Goal: Task Accomplishment & Management: Use online tool/utility

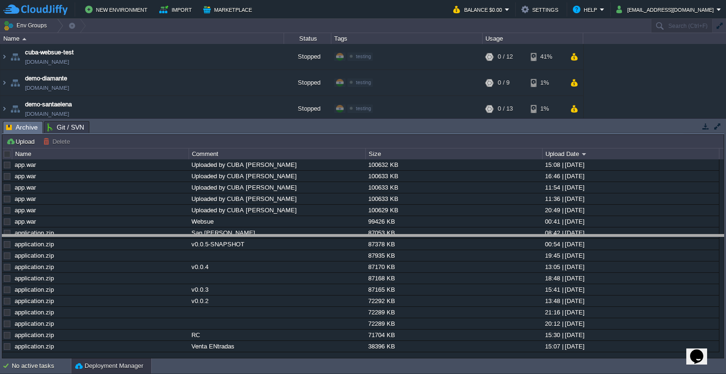
drag, startPoint x: 302, startPoint y: 122, endPoint x: 298, endPoint y: 236, distance: 113.5
click at [298, 236] on body "New Environment Import Marketplace Bonus $0.00 Upgrade Account Balance $0.00 Se…" at bounding box center [363, 187] width 726 height 374
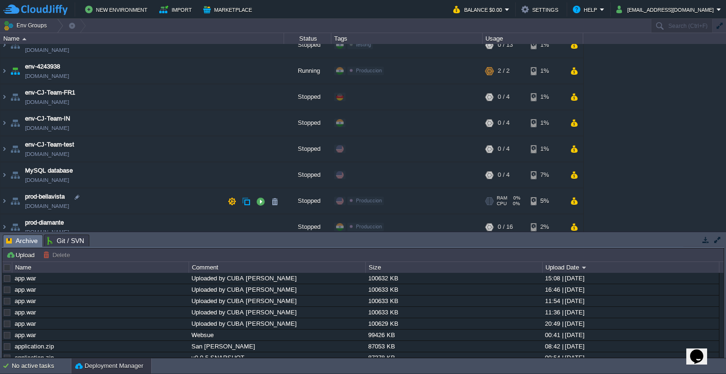
scroll to position [174, 0]
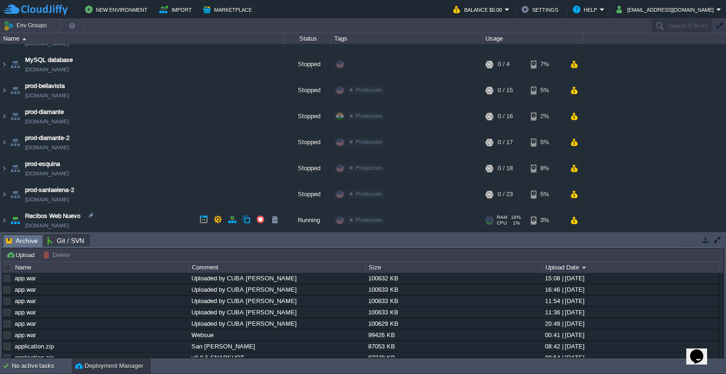
click at [167, 210] on td "Recibos Web Nuevo [DOMAIN_NAME]" at bounding box center [142, 220] width 284 height 26
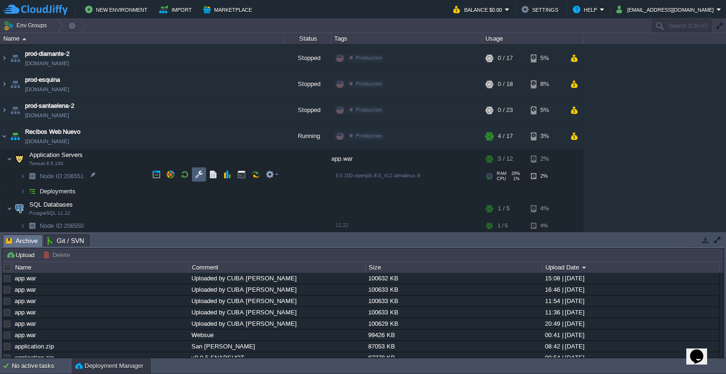
click at [196, 173] on button "button" at bounding box center [199, 174] width 9 height 9
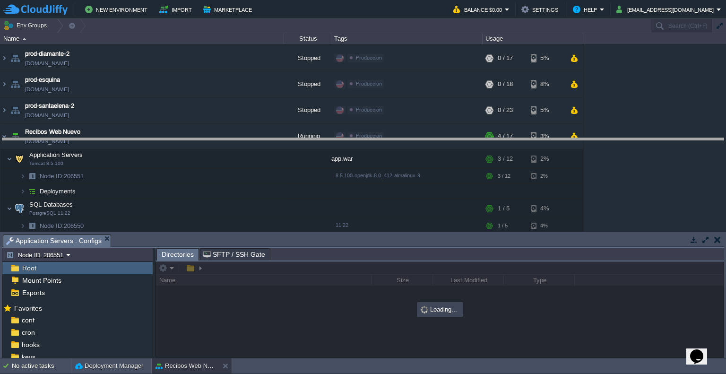
drag, startPoint x: 254, startPoint y: 234, endPoint x: 285, endPoint y: 130, distance: 108.6
click at [285, 130] on body "New Environment Import Marketplace Bonus $0.00 Upgrade Account Balance $0.00 Se…" at bounding box center [363, 187] width 726 height 374
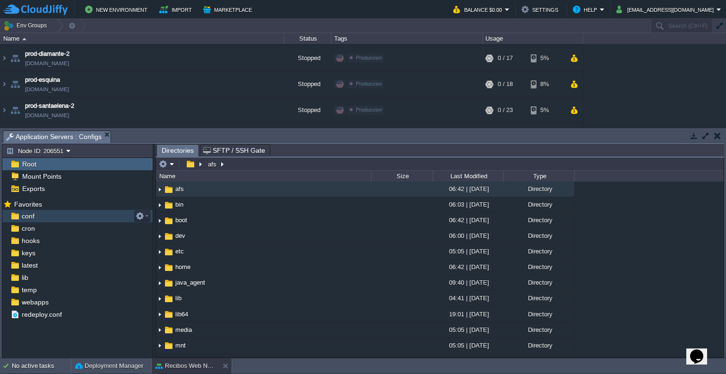
click at [35, 220] on span "conf" at bounding box center [28, 216] width 16 height 9
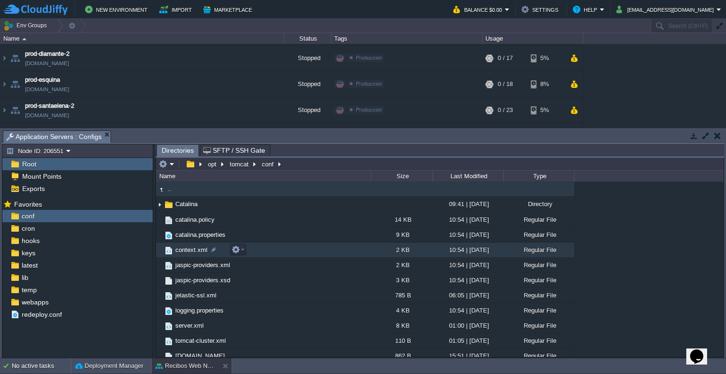
click at [195, 246] on span "context.xml" at bounding box center [191, 250] width 35 height 8
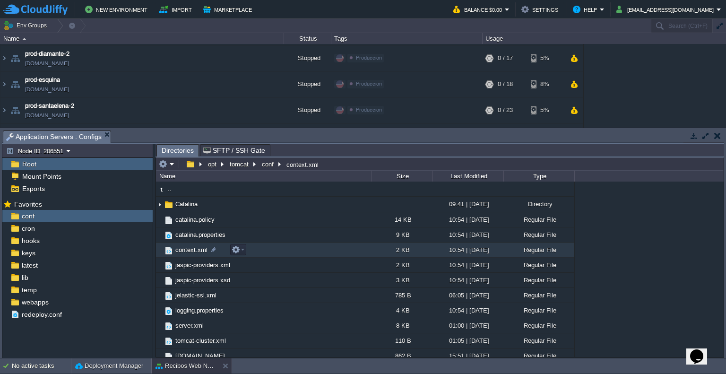
click at [195, 246] on span "context.xml" at bounding box center [191, 250] width 35 height 8
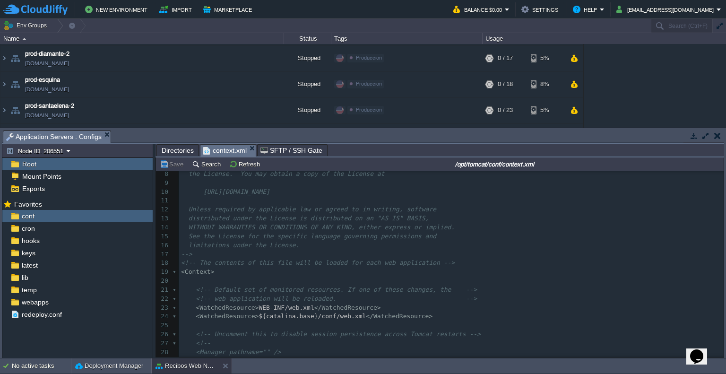
scroll to position [94, 0]
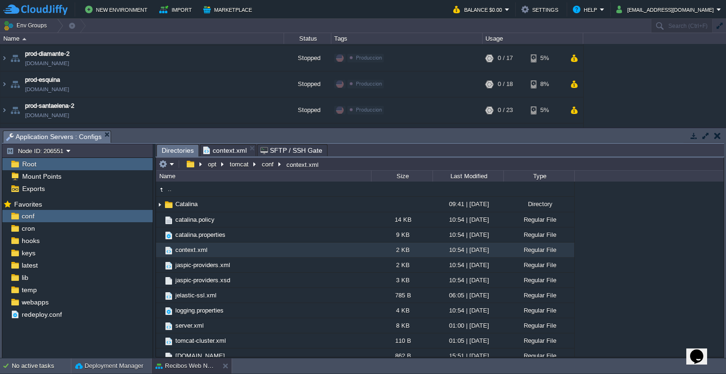
click at [181, 155] on span "Directories" at bounding box center [178, 151] width 32 height 12
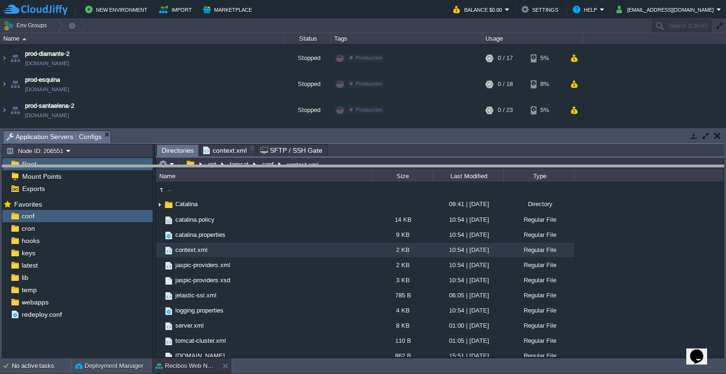
drag, startPoint x: 232, startPoint y: 132, endPoint x: 231, endPoint y: 166, distance: 34.5
click at [231, 166] on body "New Environment Import Marketplace Bonus $0.00 Upgrade Account Balance $0.00 Se…" at bounding box center [363, 187] width 726 height 374
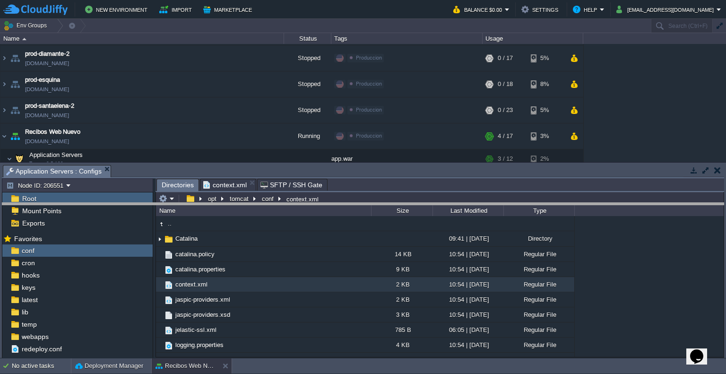
drag, startPoint x: 319, startPoint y: 164, endPoint x: 330, endPoint y: 207, distance: 44.4
click at [330, 207] on body "New Environment Import Marketplace Bonus $0.00 Upgrade Account Balance $0.00 Se…" at bounding box center [363, 187] width 726 height 374
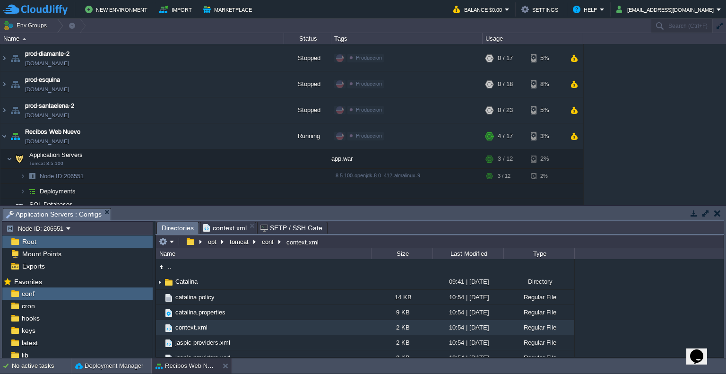
click at [232, 207] on div "Tasks Activity Log Archive Git / SVN Application Servers : Configs Upload Delet…" at bounding box center [363, 282] width 726 height 152
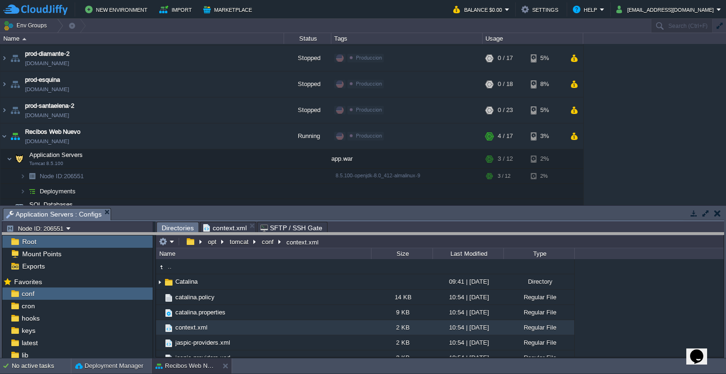
drag, startPoint x: 231, startPoint y: 208, endPoint x: 228, endPoint y: 232, distance: 23.9
click at [228, 232] on body "New Environment Import Marketplace Bonus $0.00 Upgrade Account Balance $0.00 Se…" at bounding box center [363, 187] width 726 height 374
